Goal: Find specific page/section: Find specific page/section

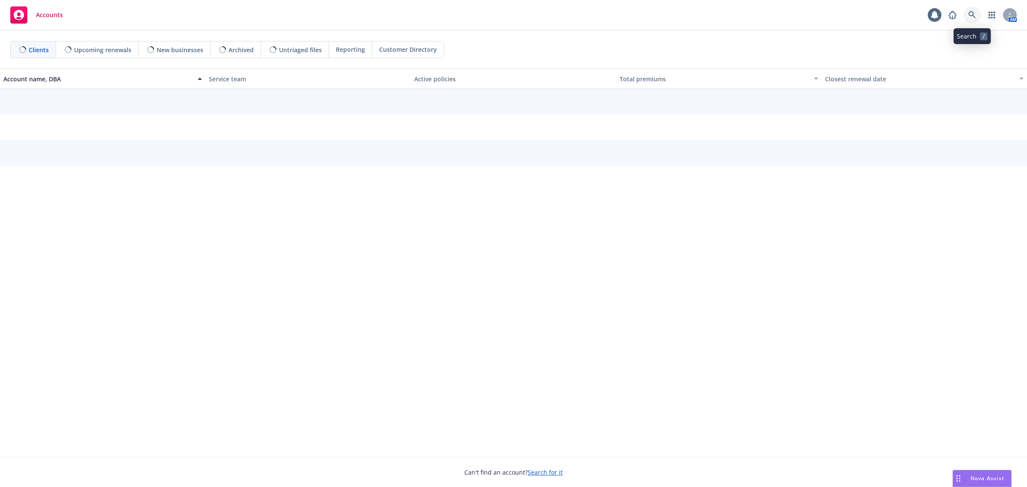
click at [967, 16] on link at bounding box center [972, 14] width 17 height 17
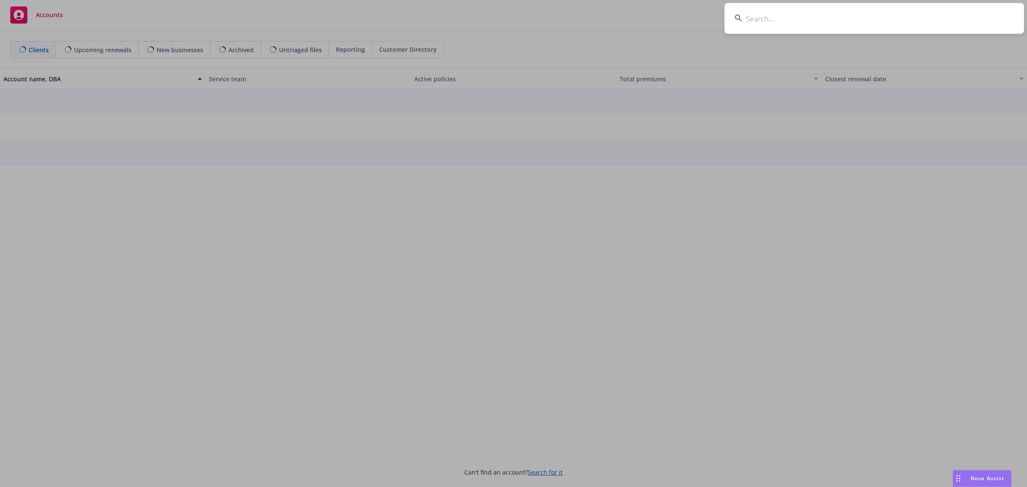
type input "[PERSON_NAME][GEOGRAPHIC_DATA], LLC"
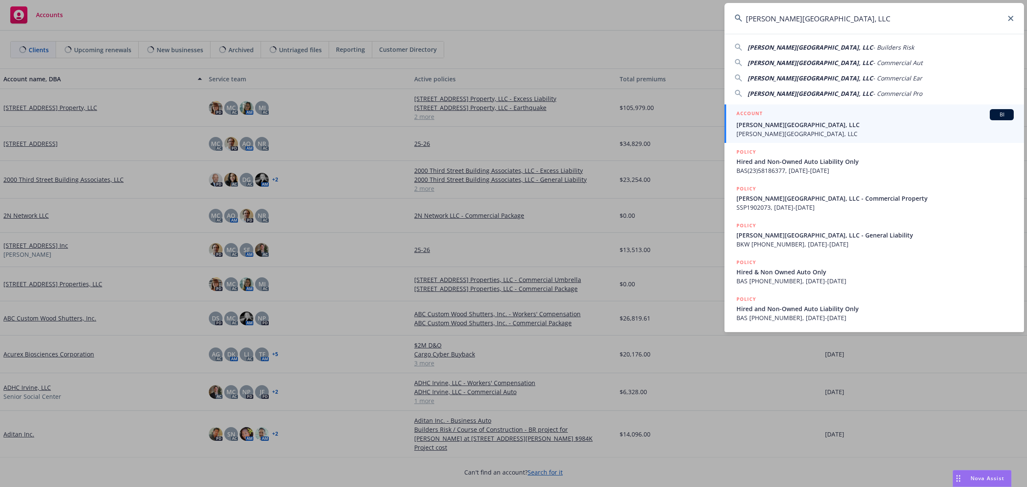
click at [786, 119] on div "ACCOUNT BI" at bounding box center [874, 114] width 277 height 11
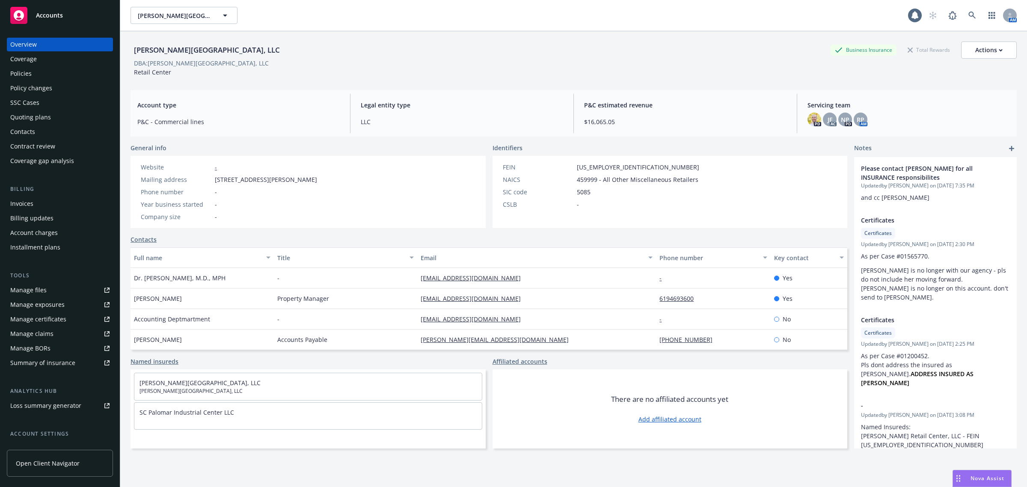
click at [39, 70] on div "Policies" at bounding box center [59, 74] width 99 height 14
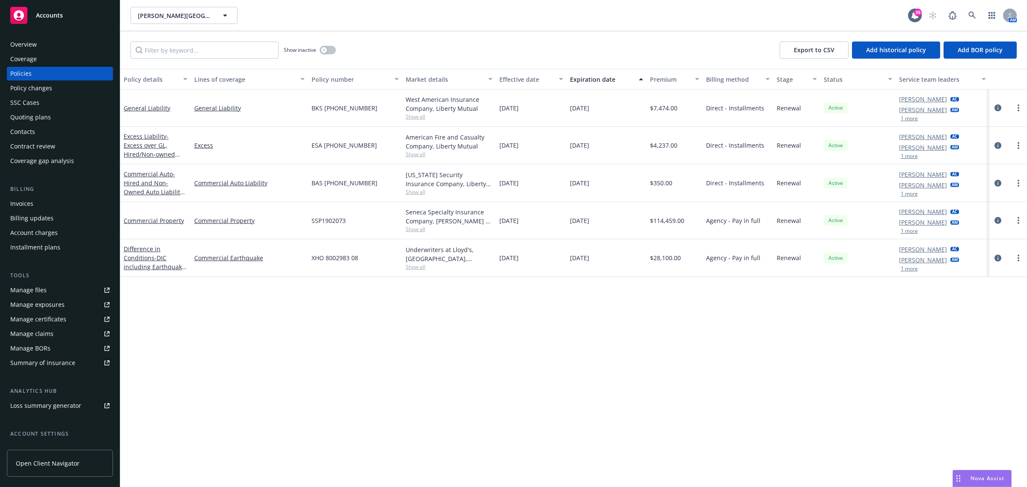
click at [43, 117] on div "Quoting plans" at bounding box center [30, 117] width 41 height 14
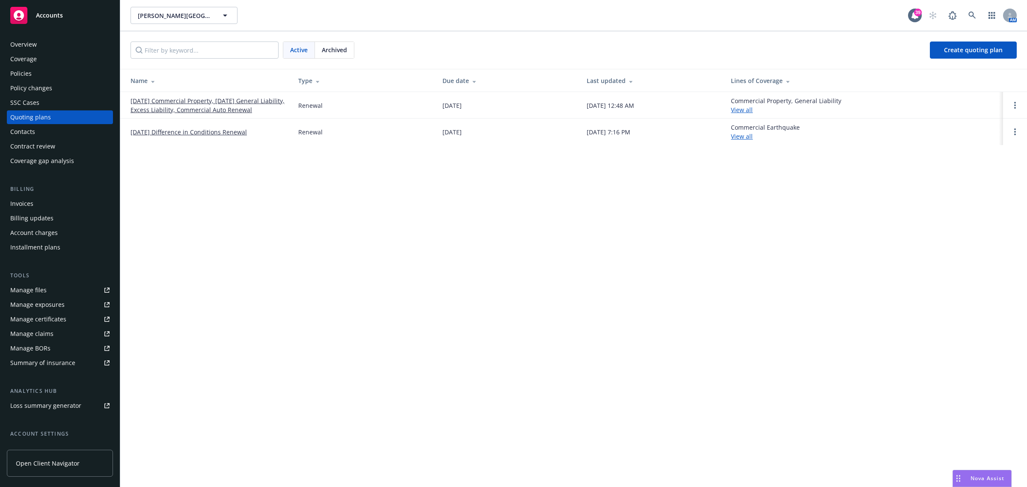
click at [210, 98] on link "[DATE] Commercial Property, [DATE] General Liability, Excess Liability, Commerc…" at bounding box center [207, 105] width 154 height 18
